Goal: Task Accomplishment & Management: Manage account settings

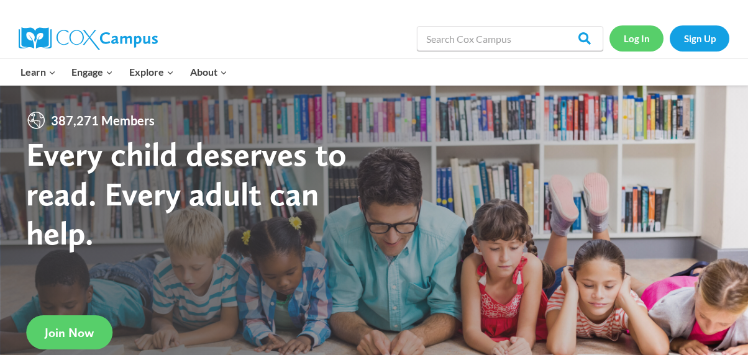
click at [639, 40] on link "Log In" at bounding box center [637, 37] width 54 height 25
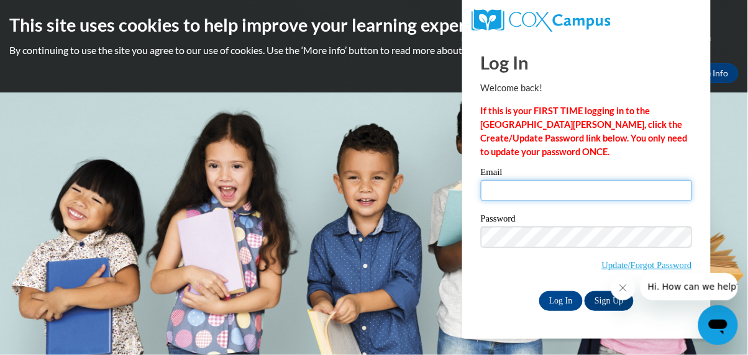
click at [551, 193] on input "Email" at bounding box center [586, 190] width 211 height 21
click at [533, 191] on input "Email" at bounding box center [586, 190] width 211 height 21
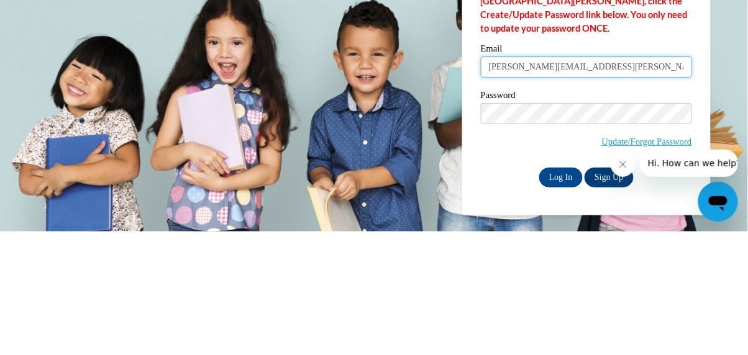
type input "swapna.gudla@gmail.com"
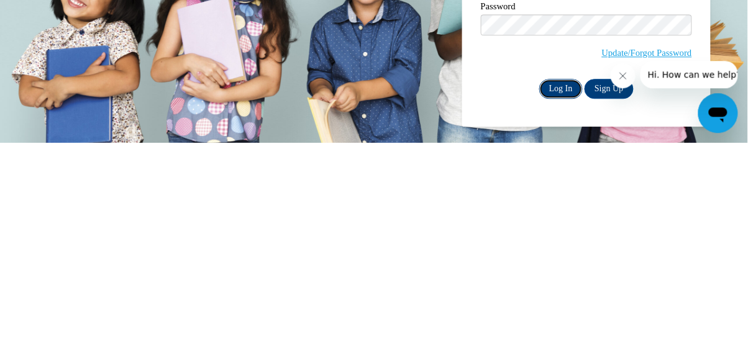
click at [566, 300] on input "Log In" at bounding box center [561, 301] width 44 height 20
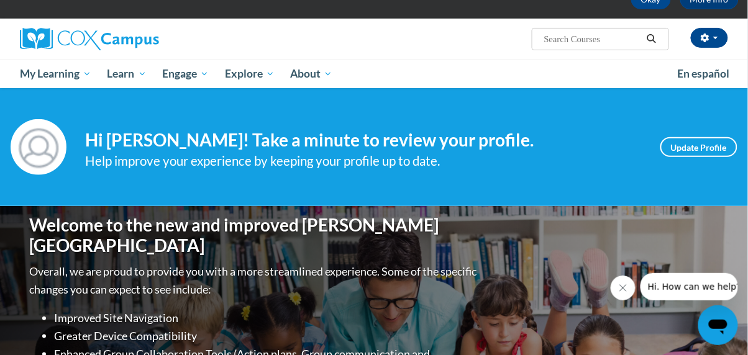
scroll to position [75, 0]
